Goal: Information Seeking & Learning: Learn about a topic

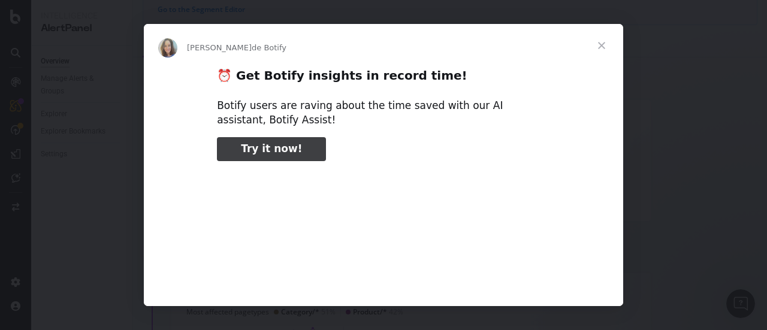
click at [602, 46] on span "Fermer" at bounding box center [601, 45] width 43 height 43
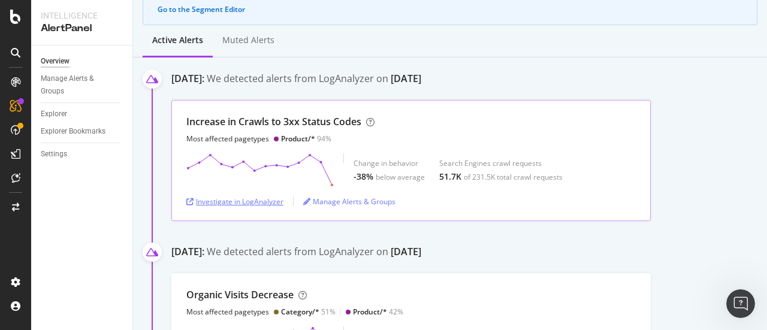
click at [225, 203] on div "Investigate in LogAnalyzer" at bounding box center [234, 202] width 97 height 10
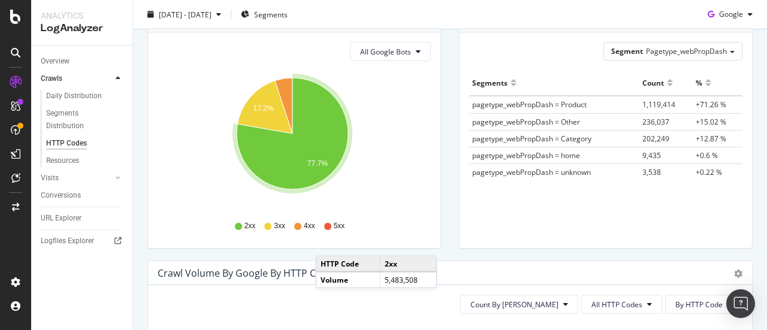
scroll to position [156, 0]
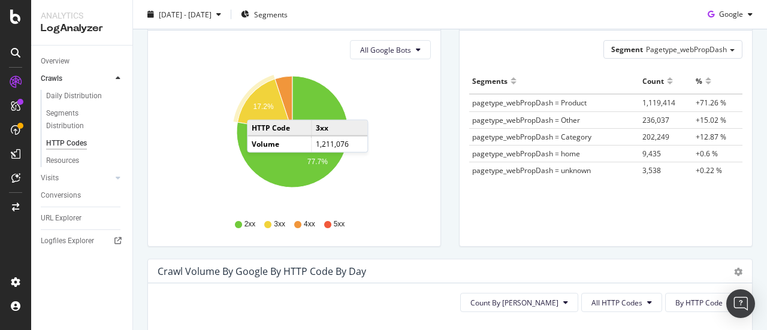
click at [259, 107] on text "17.2%" at bounding box center [264, 107] width 20 height 8
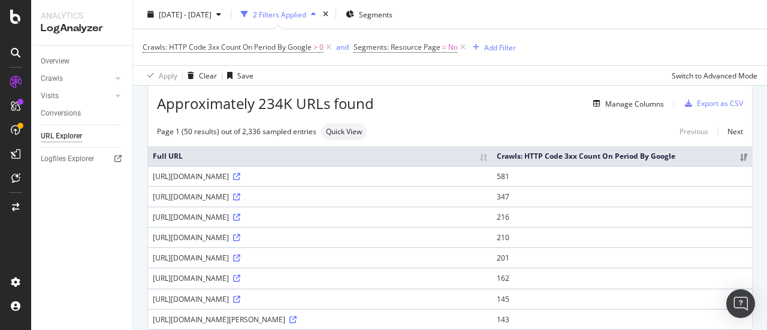
scroll to position [46, 0]
click at [240, 181] on icon at bounding box center [236, 177] width 7 height 7
